Goal: Information Seeking & Learning: Compare options

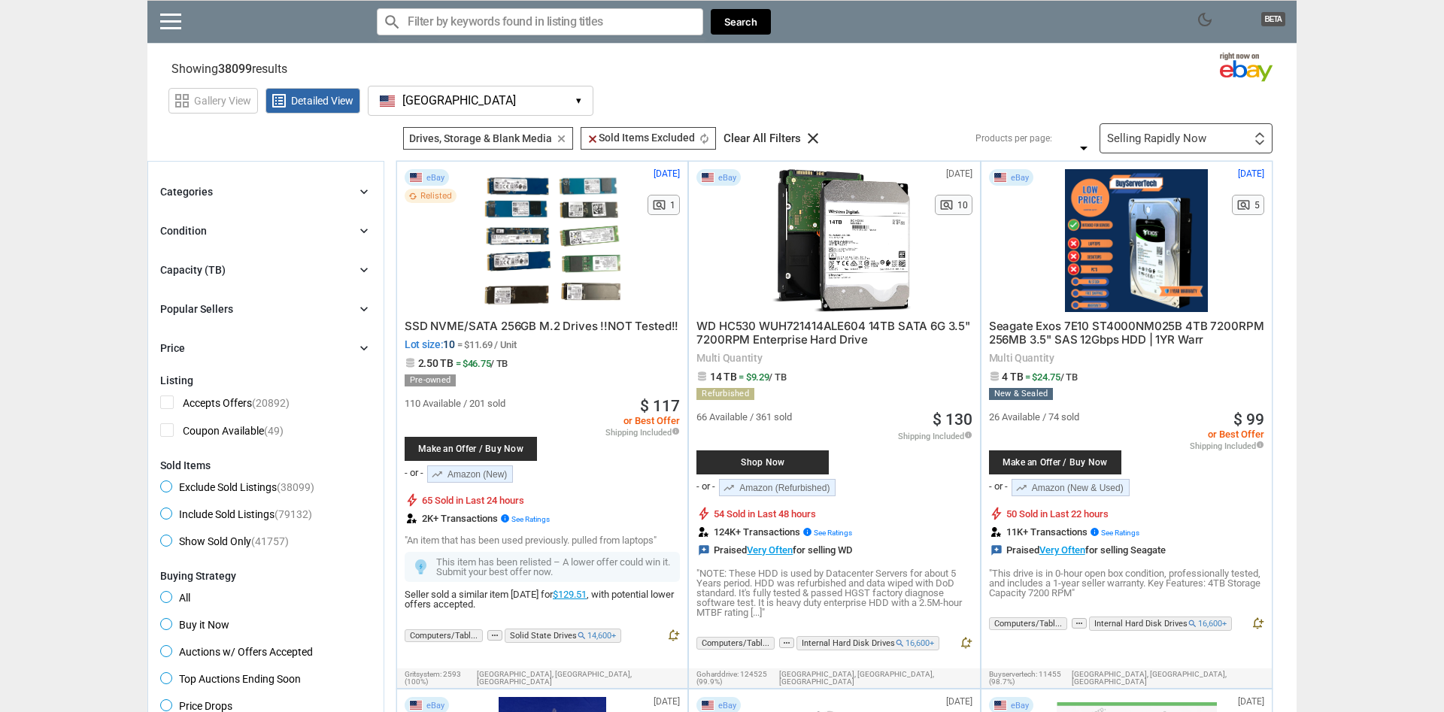
click at [297, 271] on div "Capacity (TB) chevron_right" at bounding box center [265, 270] width 211 height 18
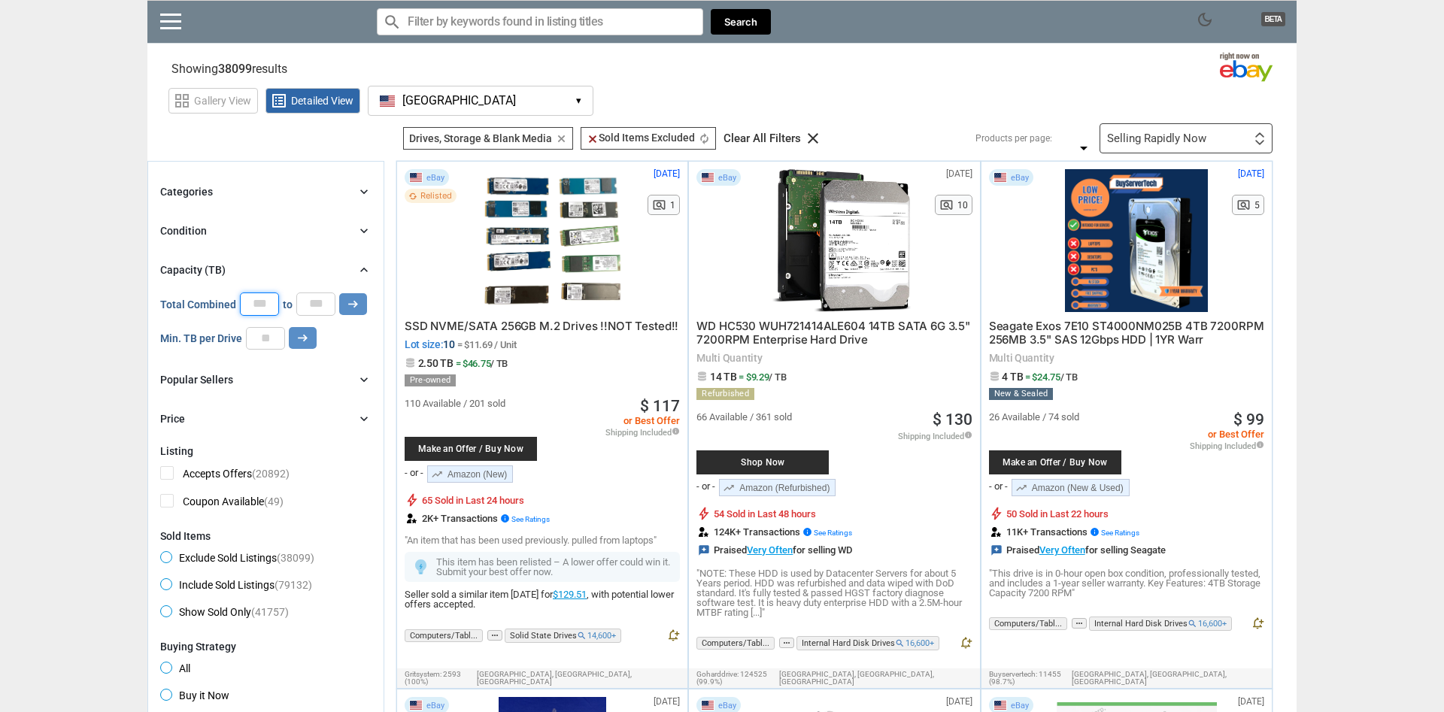
click at [251, 307] on input "*" at bounding box center [259, 303] width 39 height 23
click at [248, 308] on input "**" at bounding box center [259, 304] width 39 height 25
type input "*"
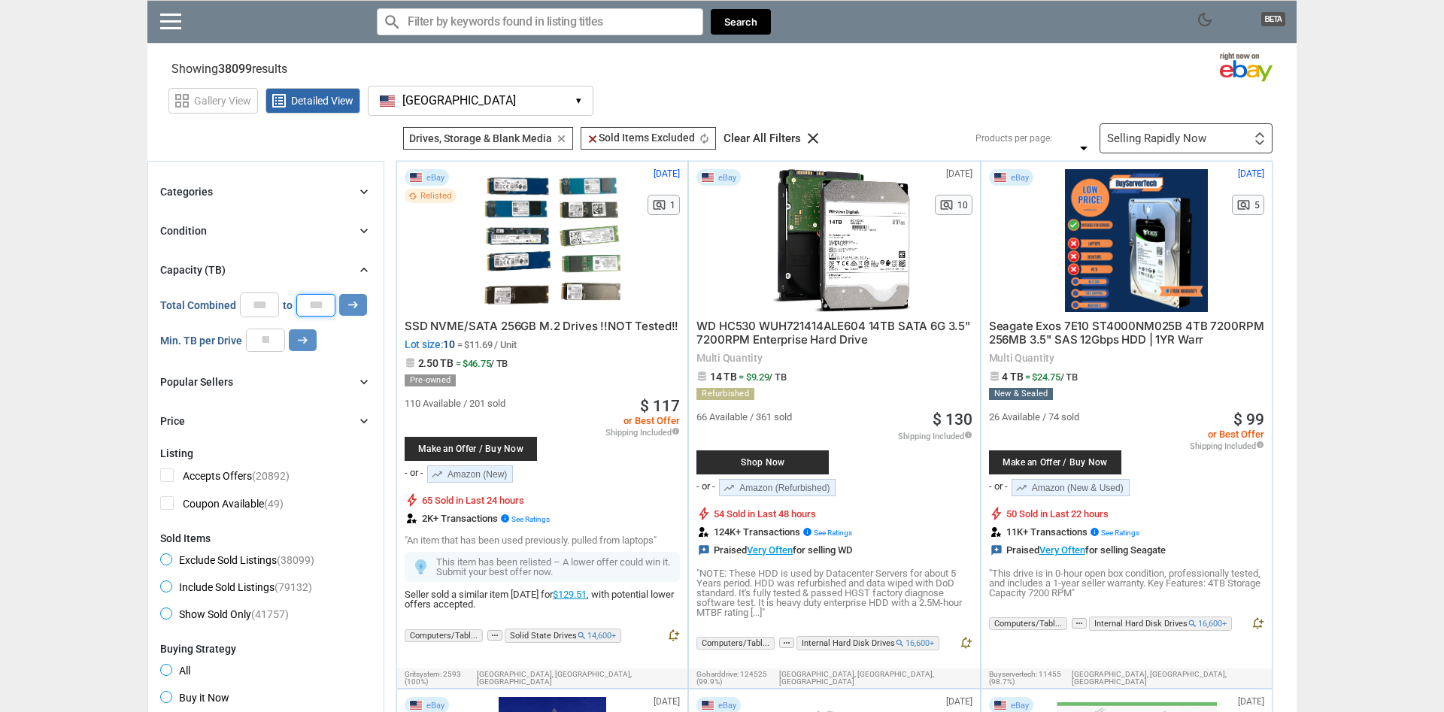
click at [307, 307] on input "*" at bounding box center [315, 305] width 39 height 23
type input "*"
type input "**"
click at [352, 307] on icon "arrow_right_alt" at bounding box center [353, 305] width 14 height 14
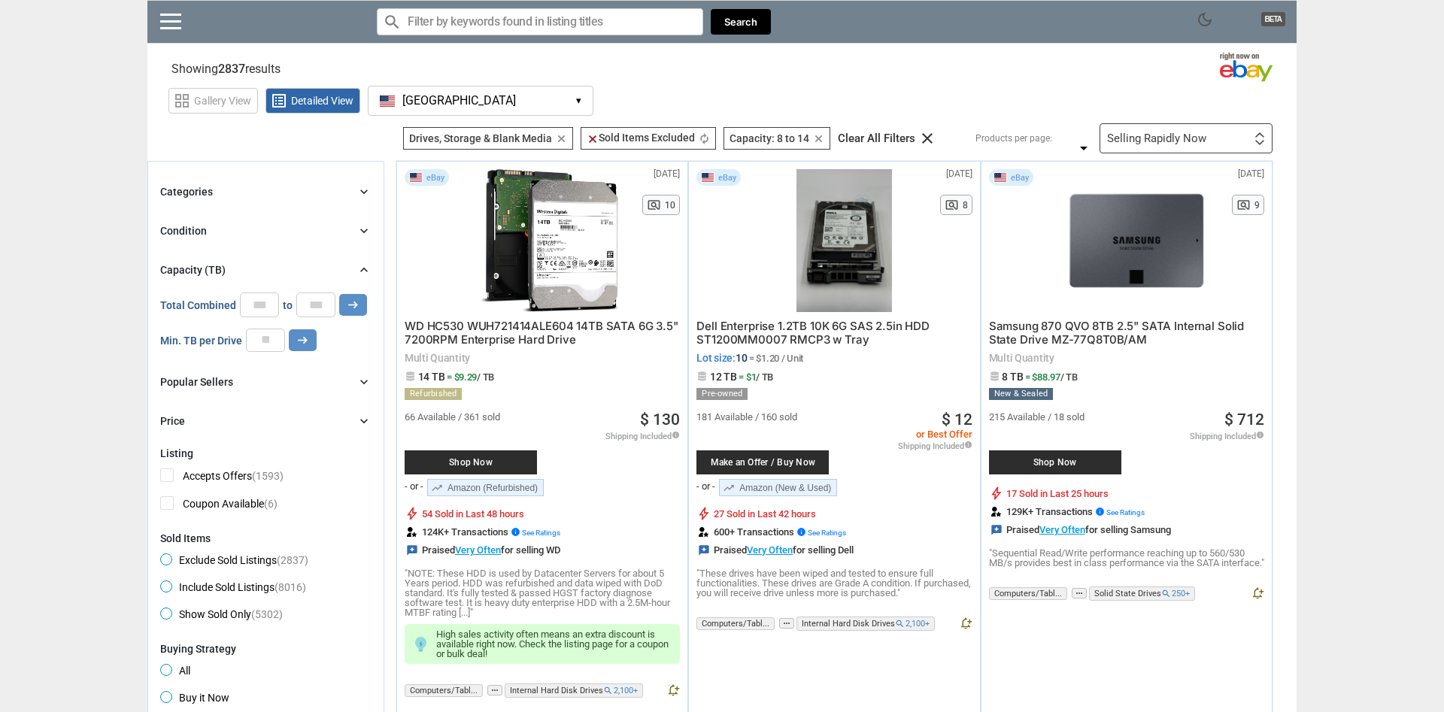
click at [1150, 133] on div "Selling Rapidly Now" at bounding box center [1156, 138] width 99 height 11
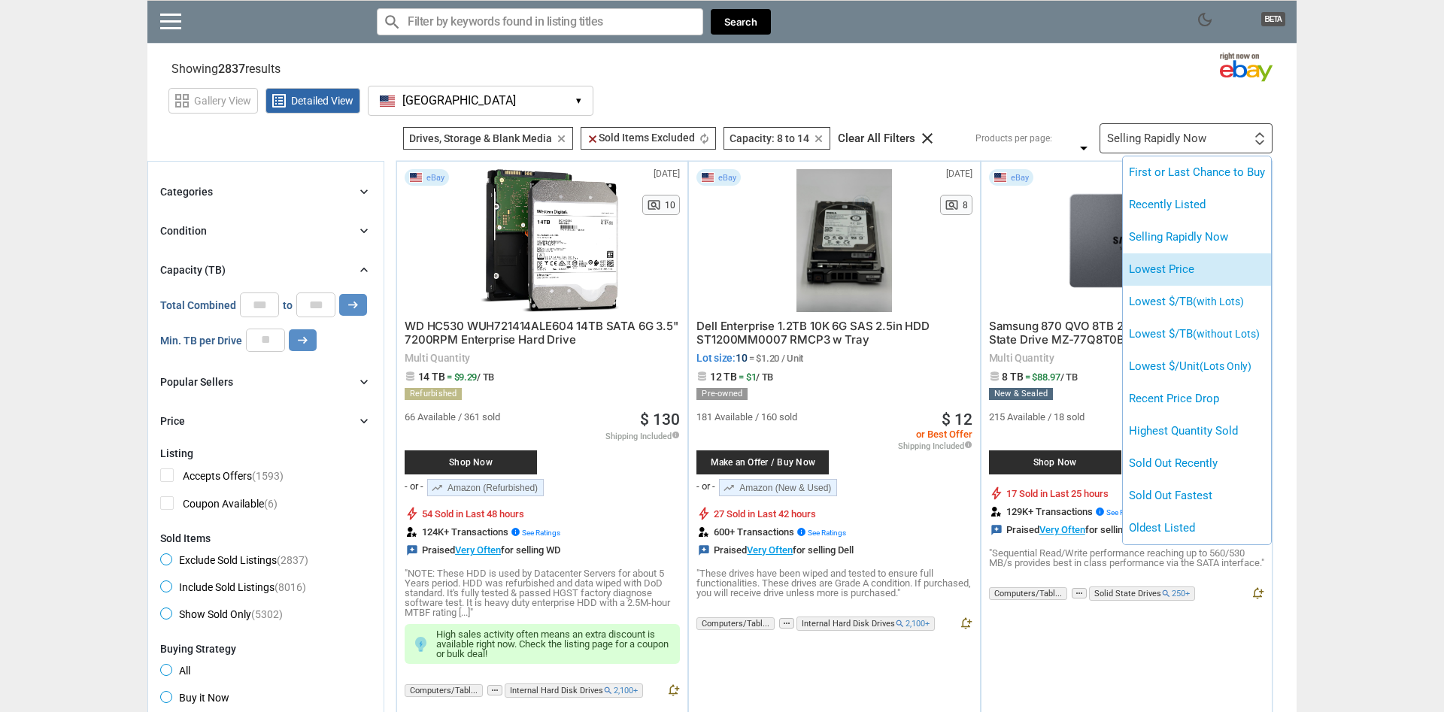
click at [1159, 263] on li "Lowest Price" at bounding box center [1196, 269] width 148 height 32
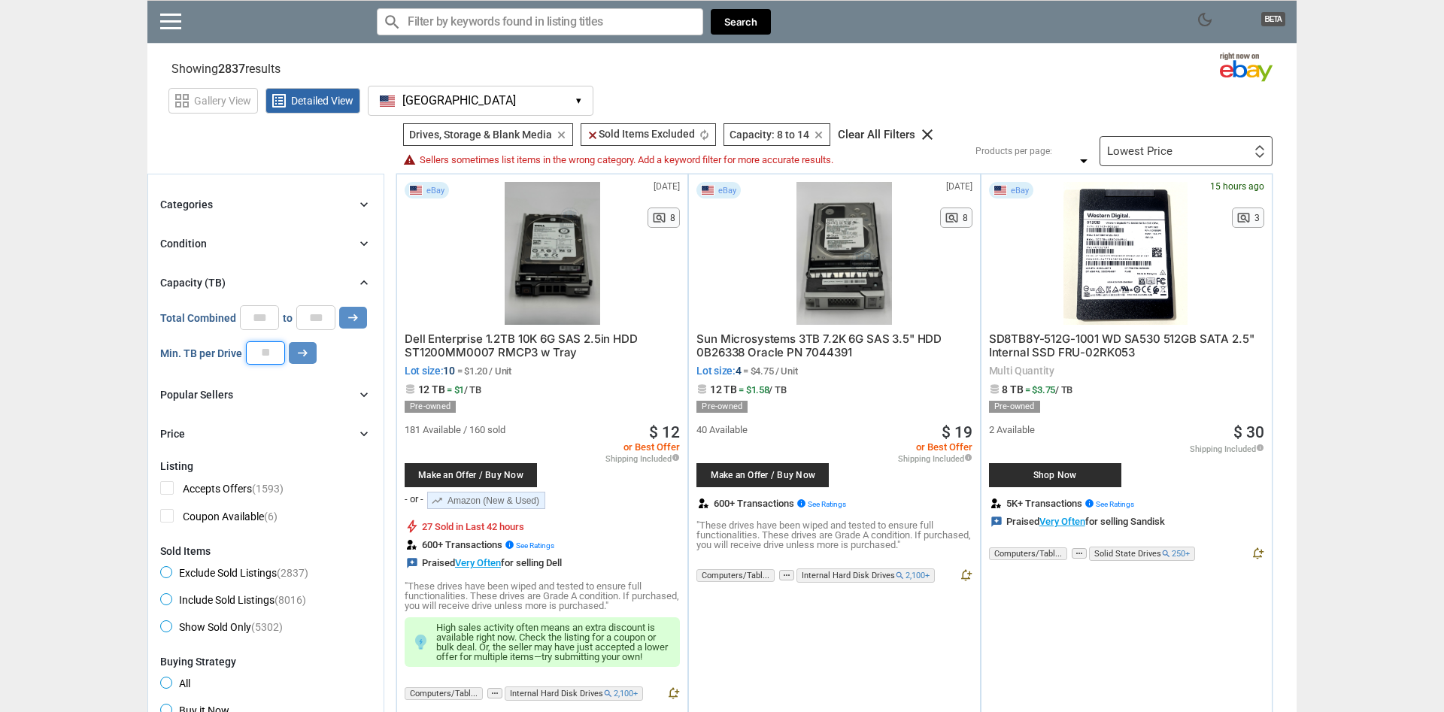
click at [250, 360] on input "number" at bounding box center [265, 352] width 39 height 23
click at [252, 320] on input "*" at bounding box center [259, 317] width 39 height 25
click at [304, 323] on input "**" at bounding box center [315, 317] width 39 height 25
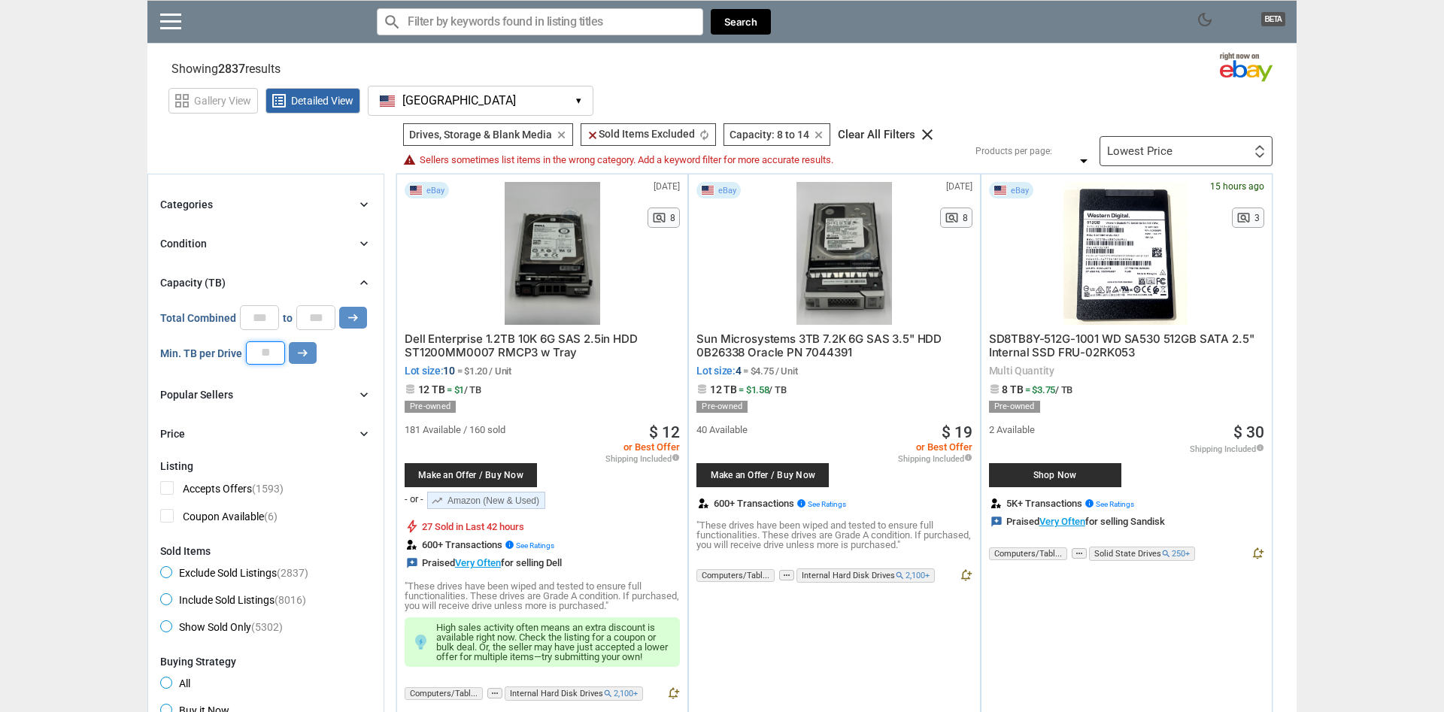
click at [248, 360] on input "number" at bounding box center [265, 352] width 39 height 23
type input "*"
click at [307, 357] on icon "arrow_right_alt" at bounding box center [302, 353] width 14 height 14
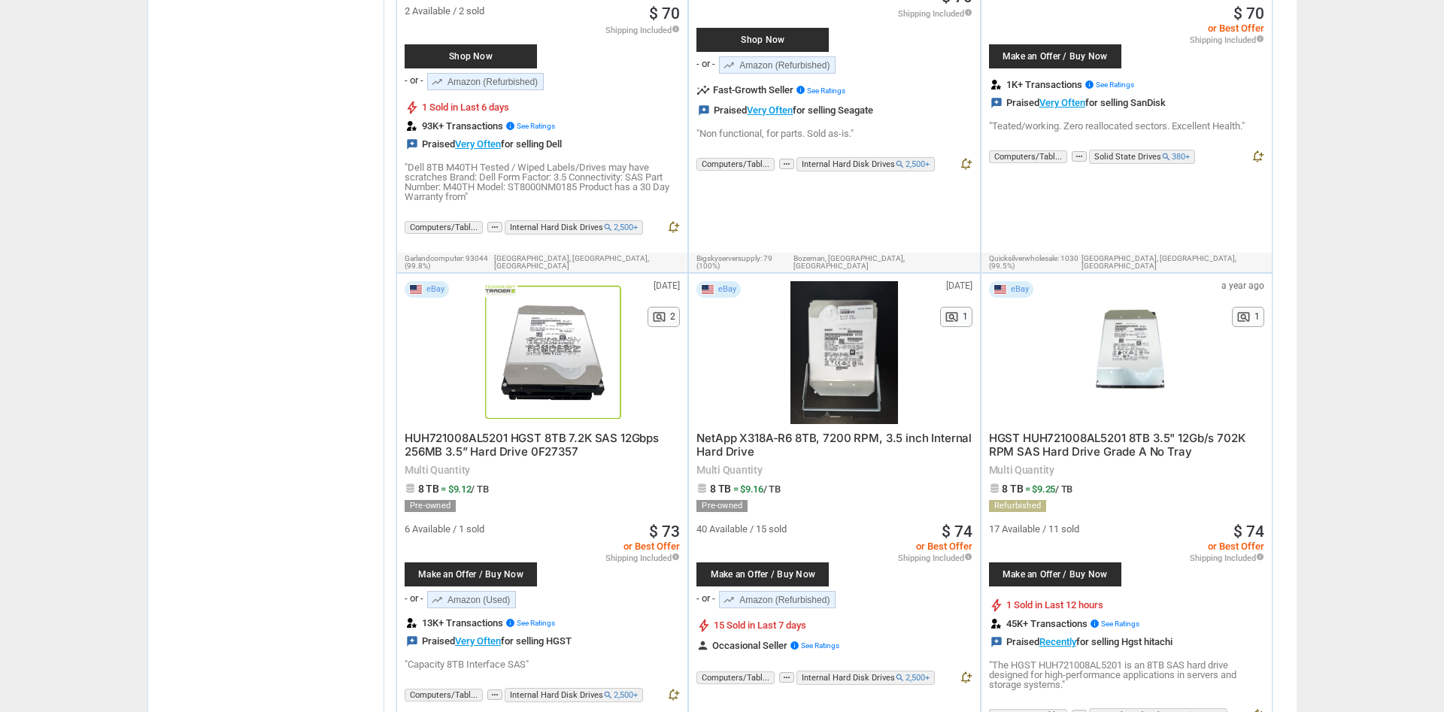
scroll to position [3834, 0]
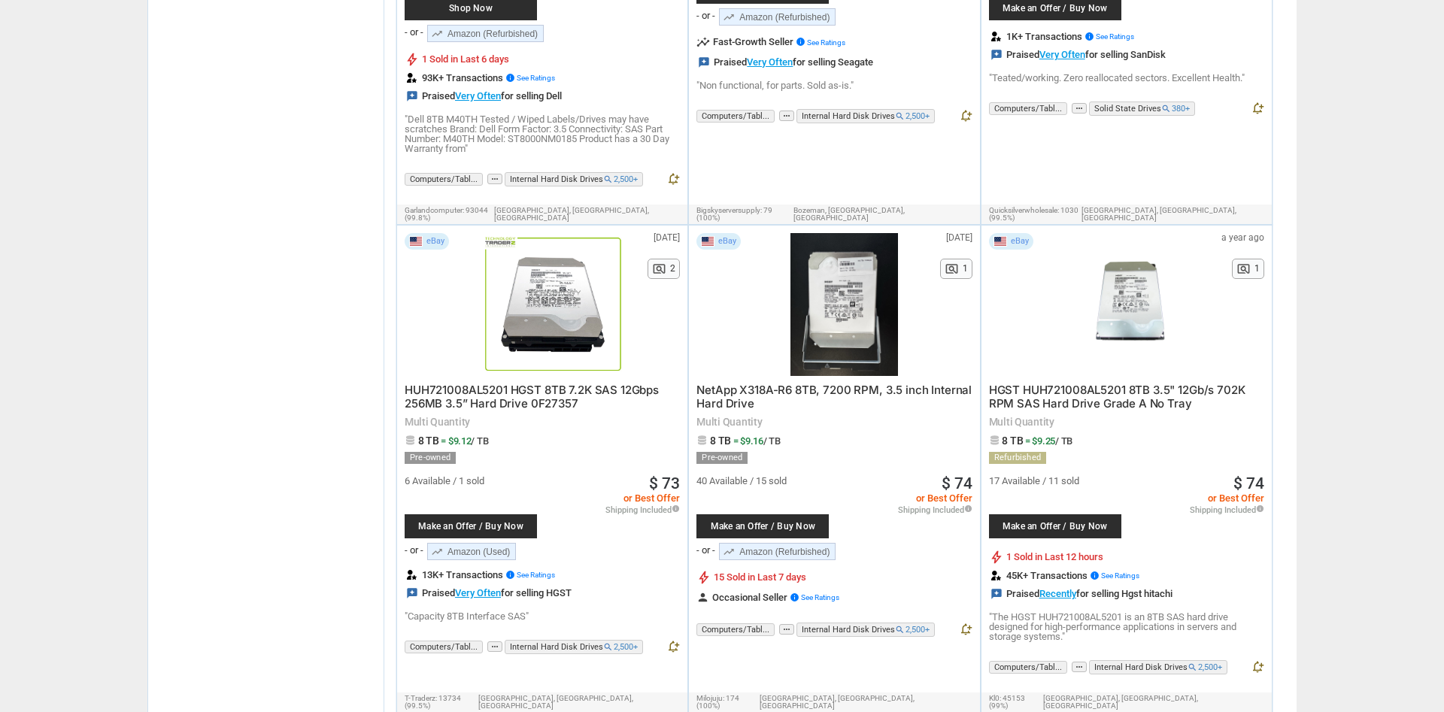
drag, startPoint x: 490, startPoint y: 455, endPoint x: 265, endPoint y: 474, distance: 225.6
click at [282, 393] on section "Categories chevron_right search close Select All shown | Clear All shown Comput…" at bounding box center [265, 231] width 237 height 7785
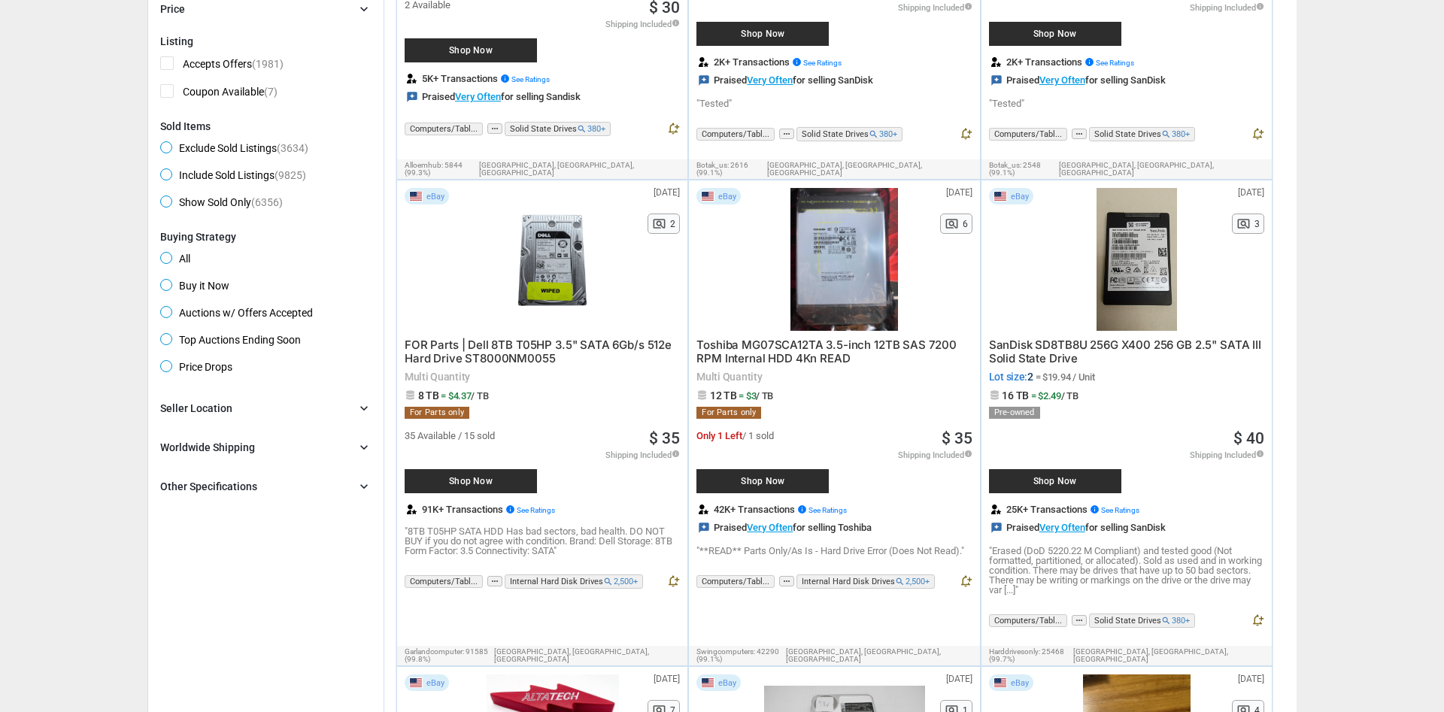
scroll to position [0, 0]
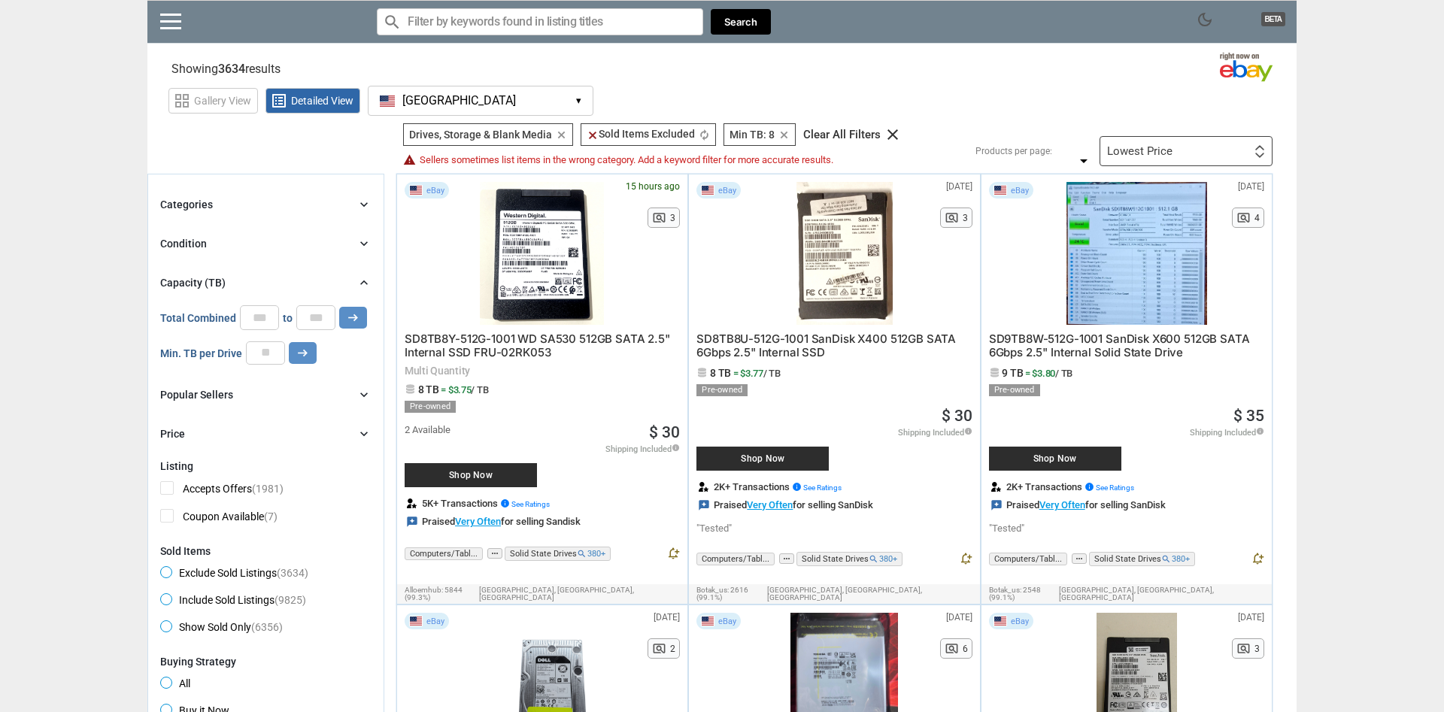
click at [238, 205] on div "Categories chevron_right" at bounding box center [265, 204] width 211 height 18
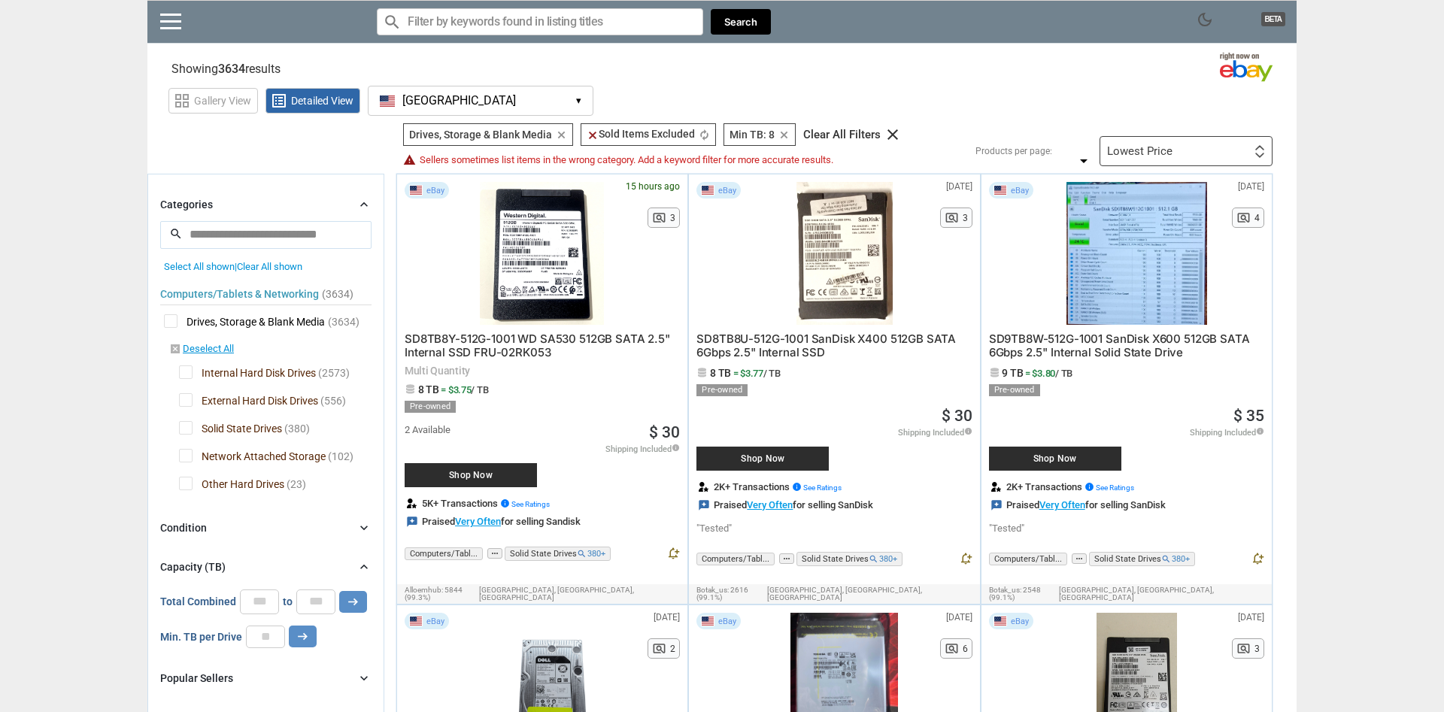
click at [182, 432] on span "Solid State Drives" at bounding box center [230, 430] width 103 height 19
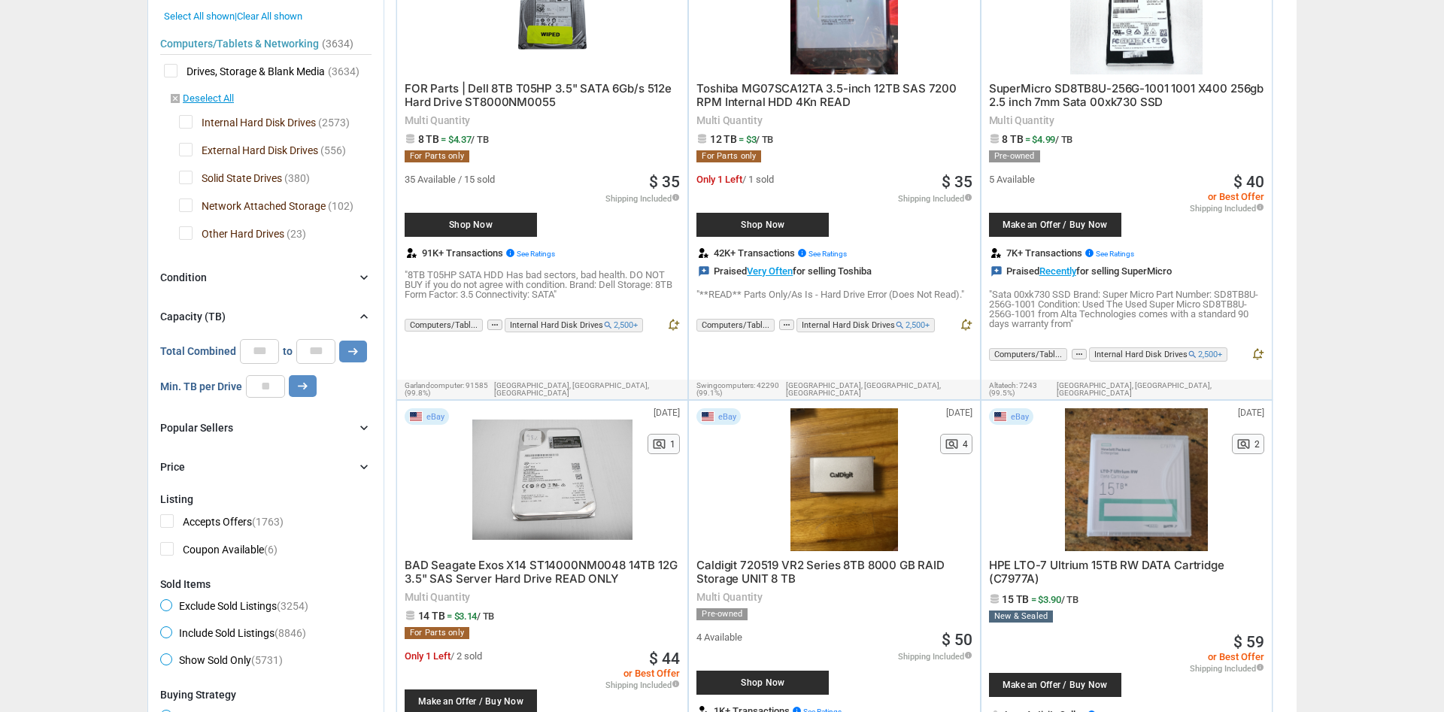
scroll to position [307, 0]
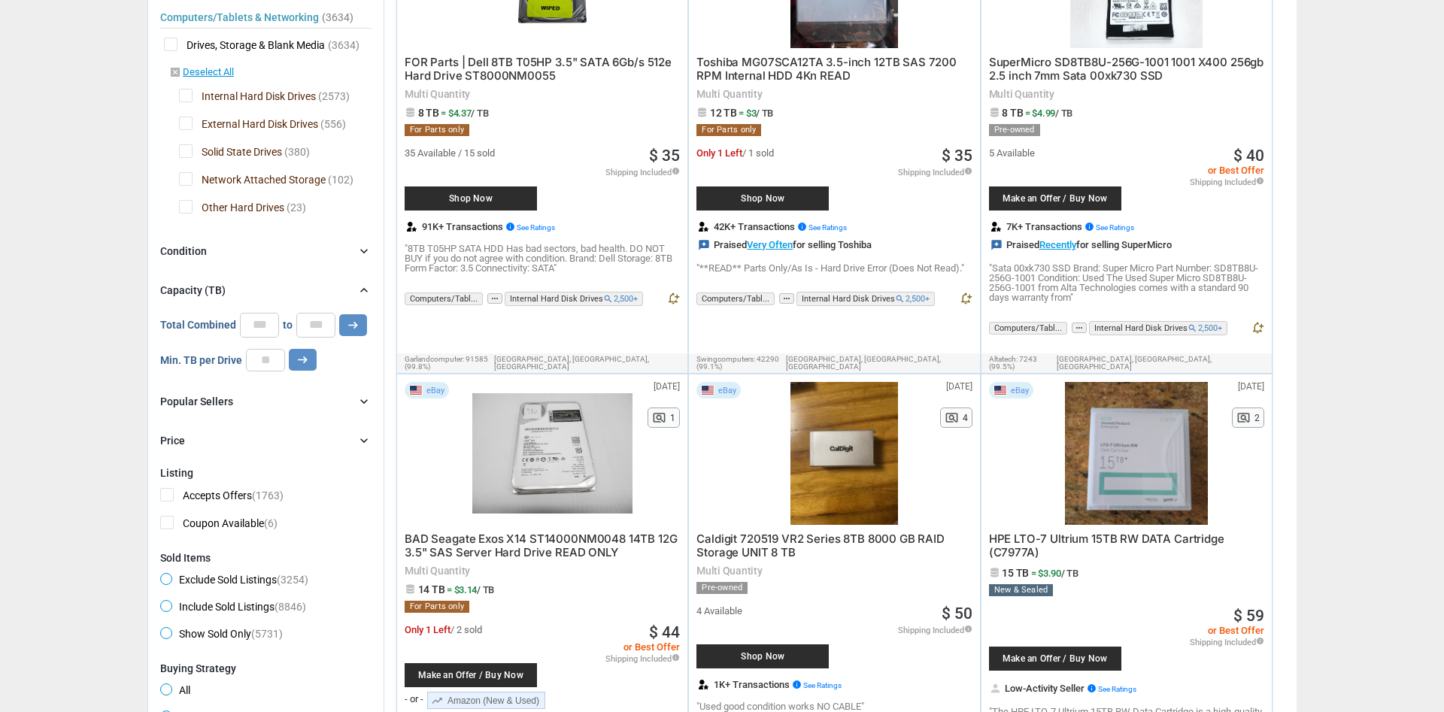
click at [167, 404] on div "Popular Sellers" at bounding box center [196, 401] width 73 height 15
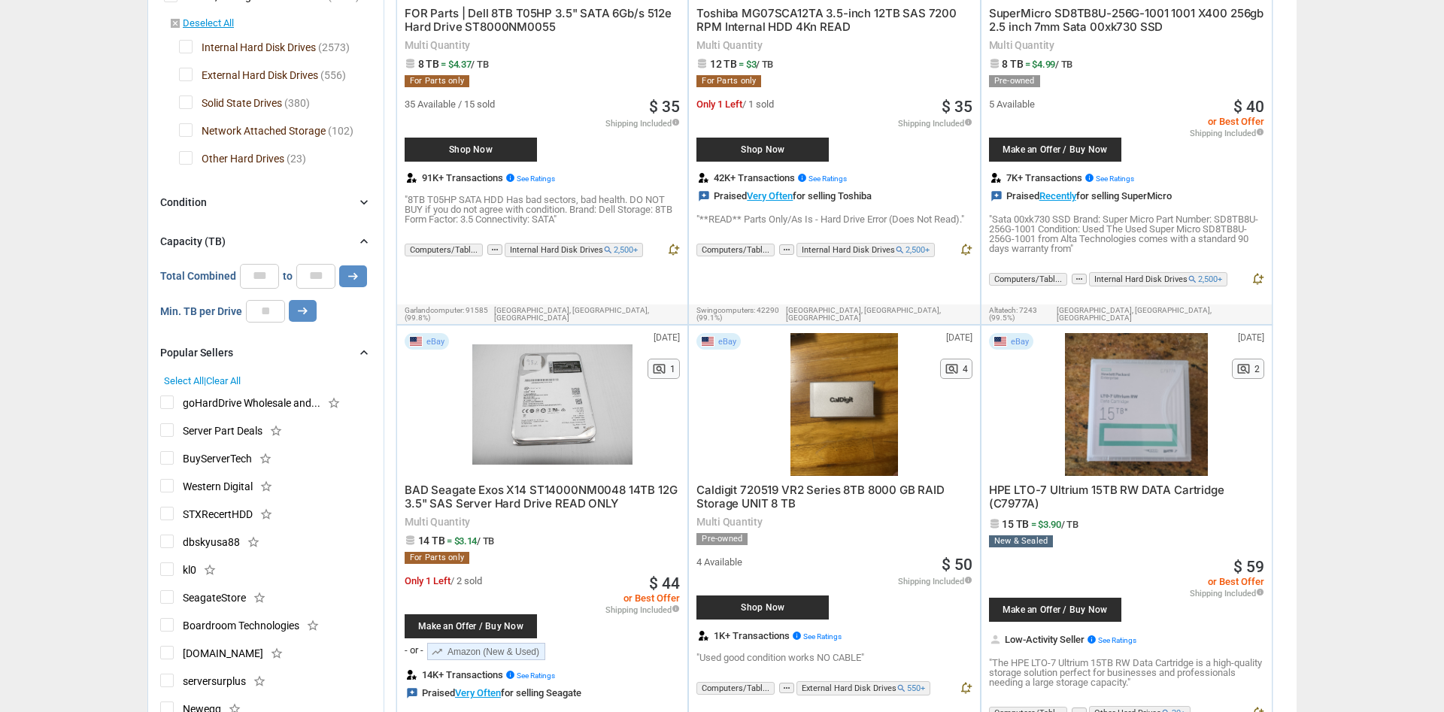
scroll to position [383, 0]
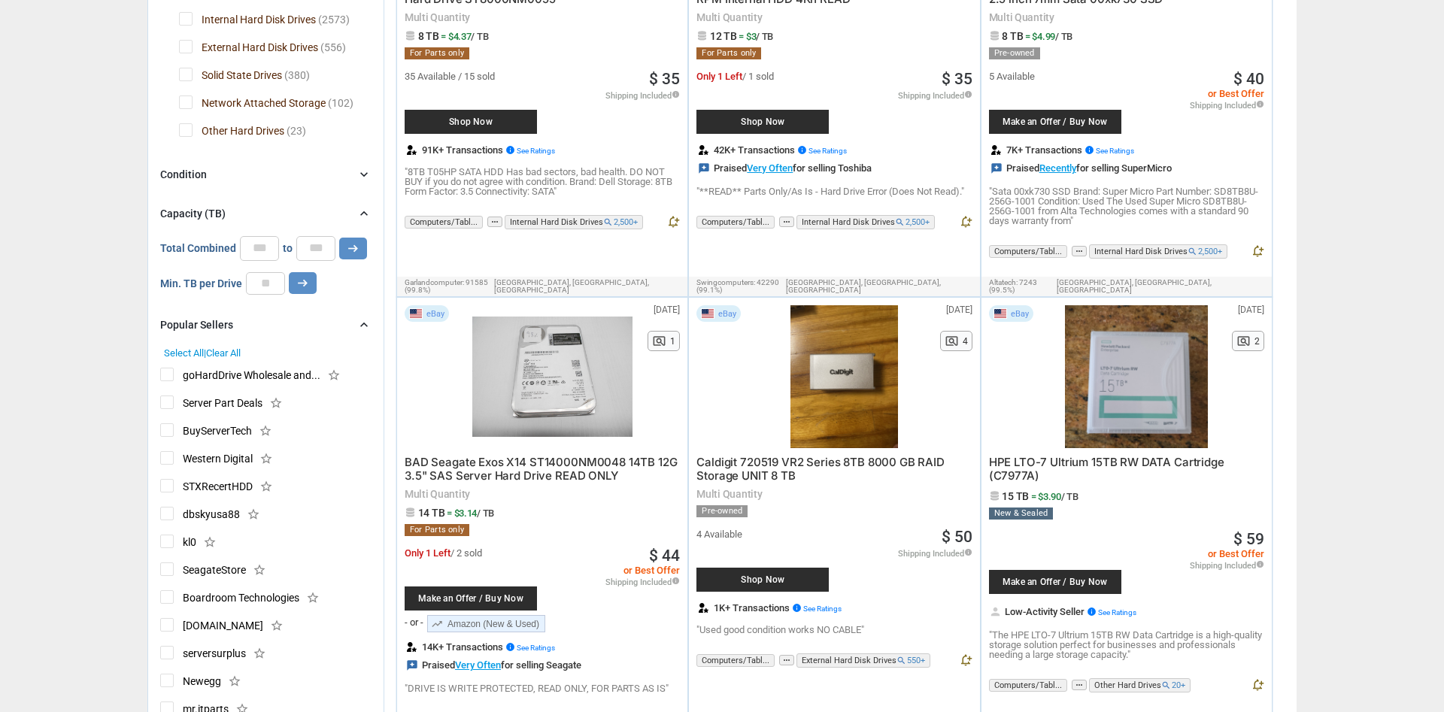
click at [174, 383] on span "goHardDrive Wholesale and..." at bounding box center [240, 377] width 160 height 19
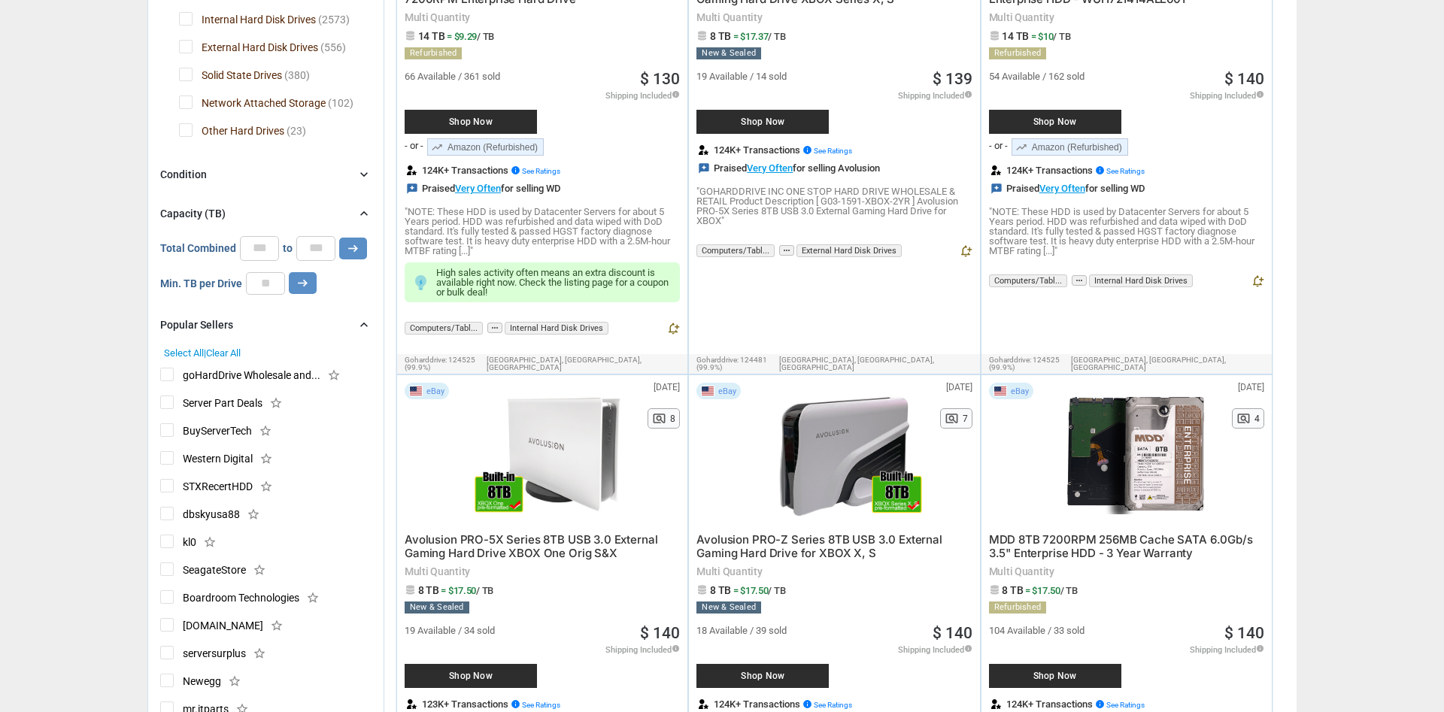
click at [168, 411] on span "Server Part Deals" at bounding box center [211, 404] width 102 height 19
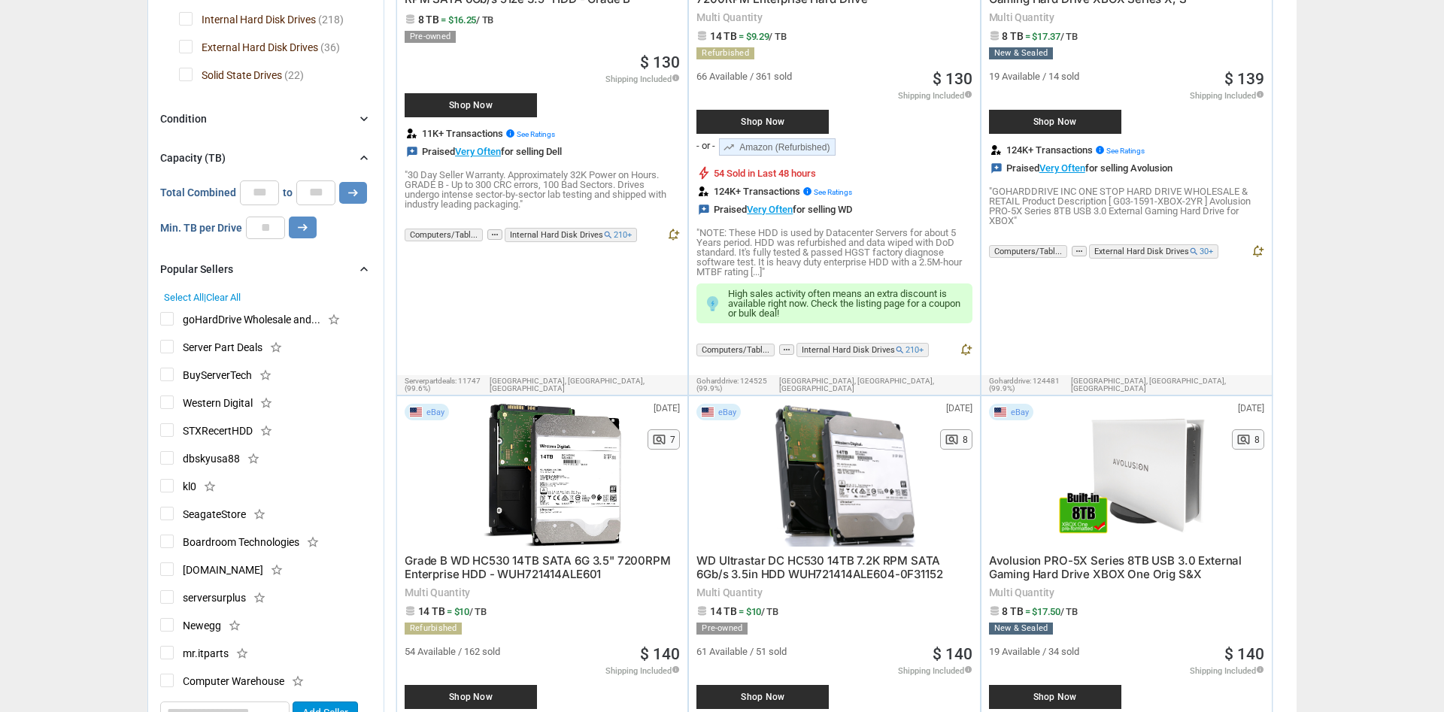
click at [165, 377] on span "BuyServerTech" at bounding box center [206, 377] width 92 height 19
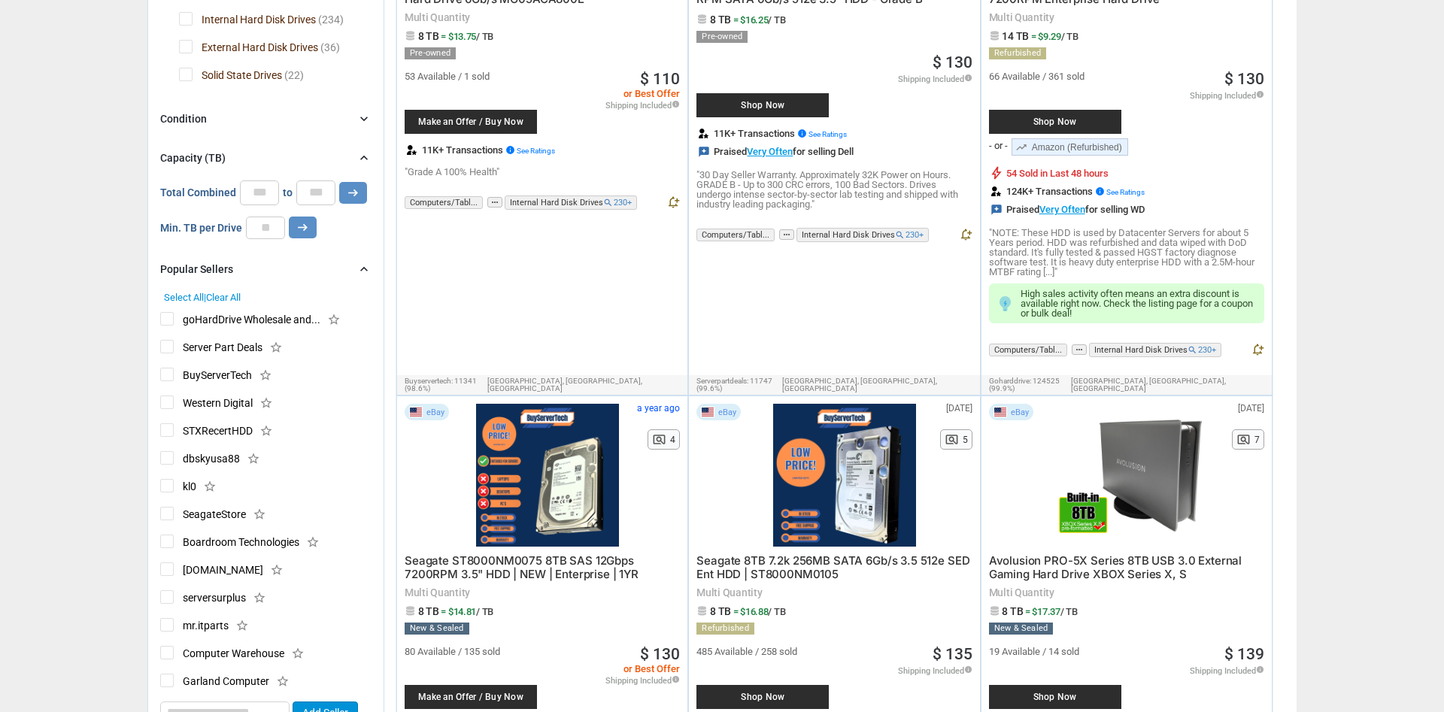
click at [166, 405] on span "Western Digital" at bounding box center [206, 404] width 92 height 19
click at [170, 599] on span "serversurplus" at bounding box center [203, 599] width 86 height 19
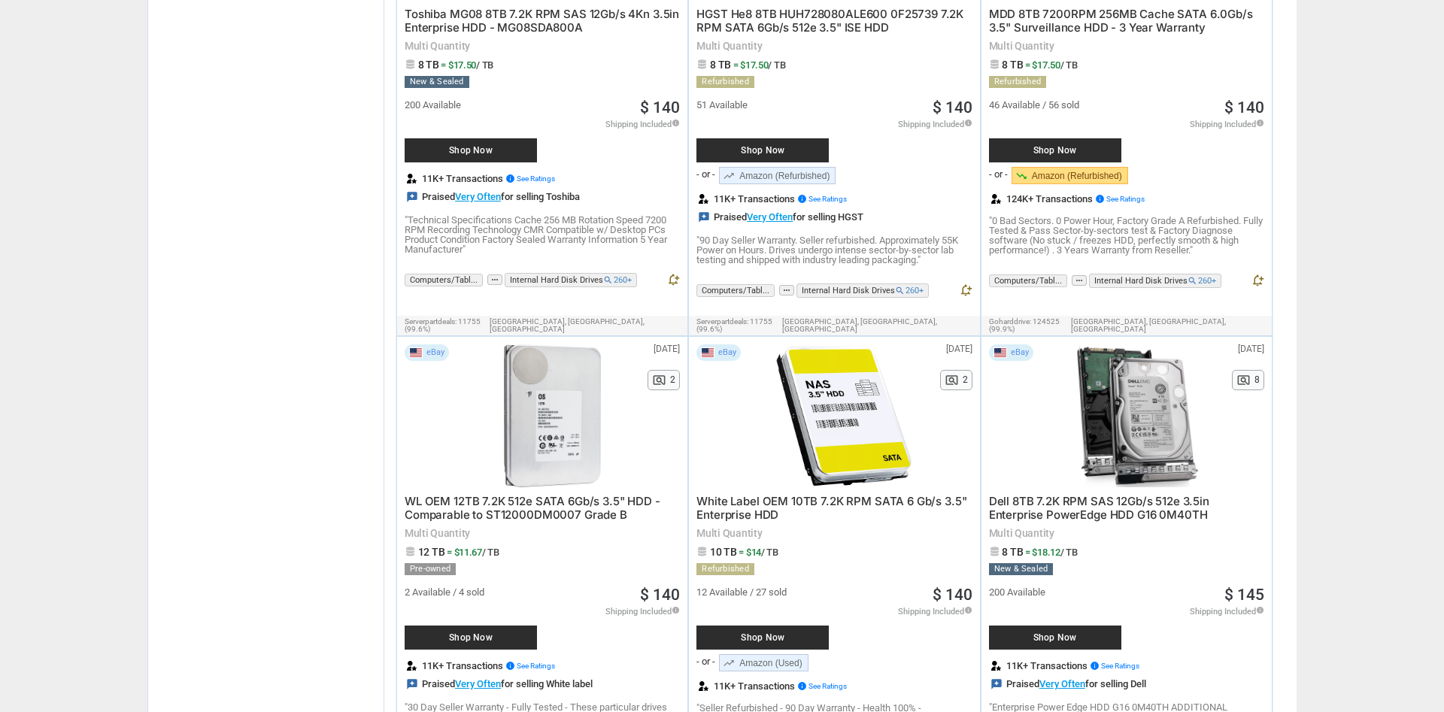
scroll to position [3528, 0]
